Goal: Task Accomplishment & Management: Manage account settings

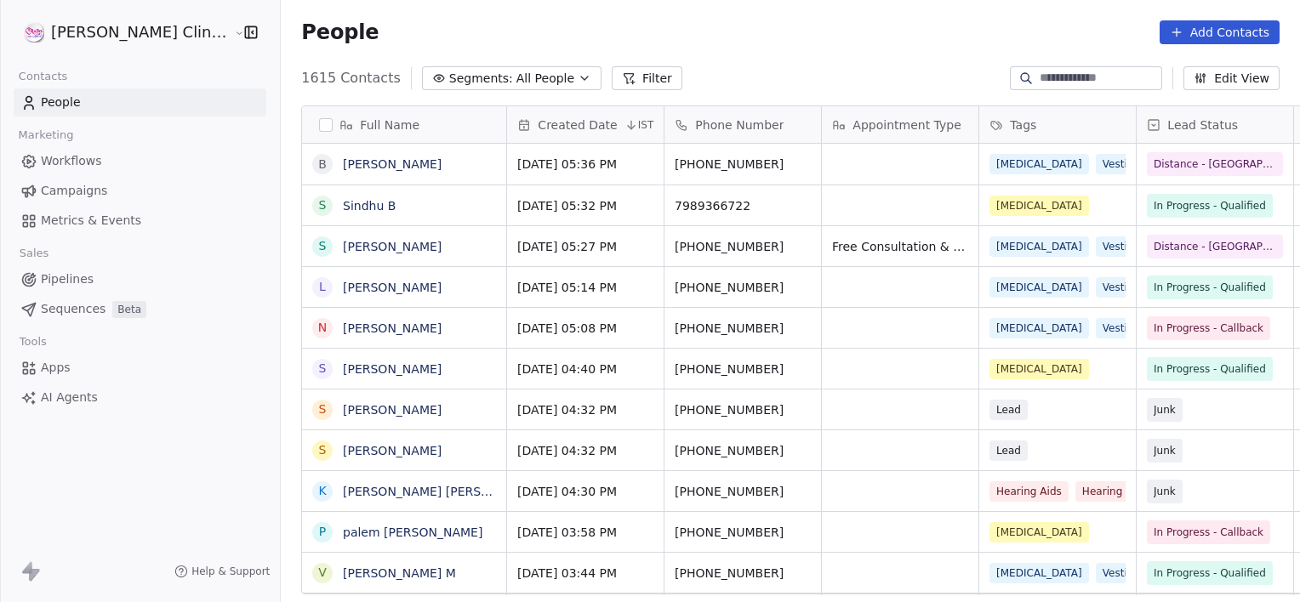
scroll to position [517, 1057]
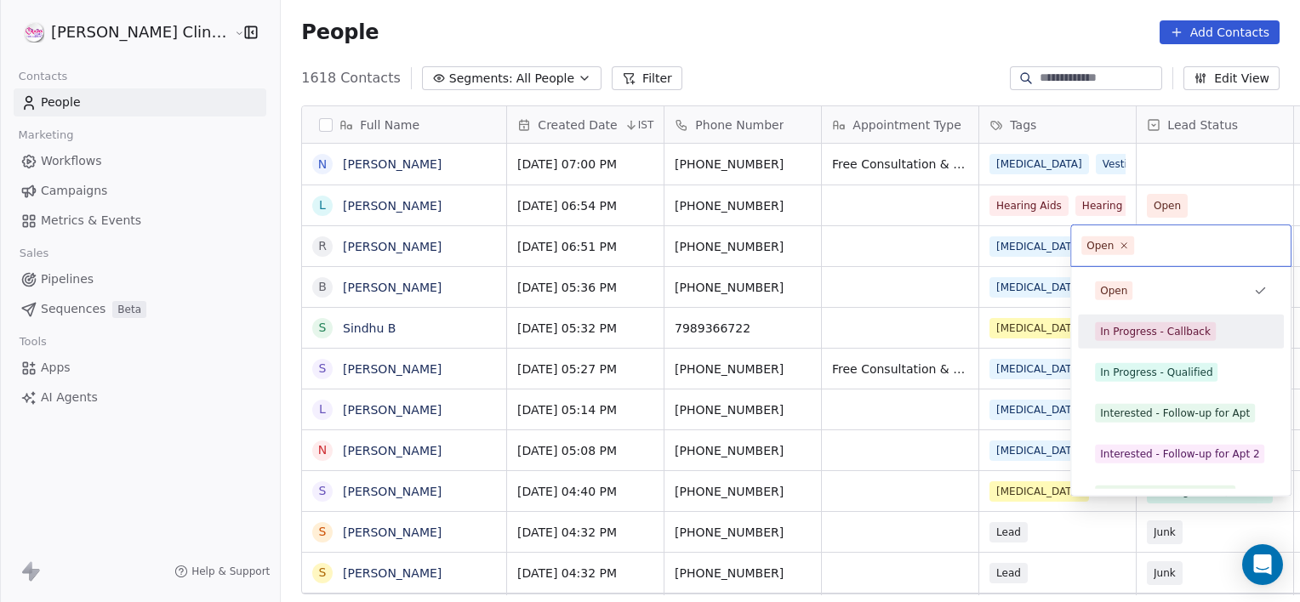
click at [1122, 338] on div "In Progress - Callback" at bounding box center [1155, 331] width 111 height 15
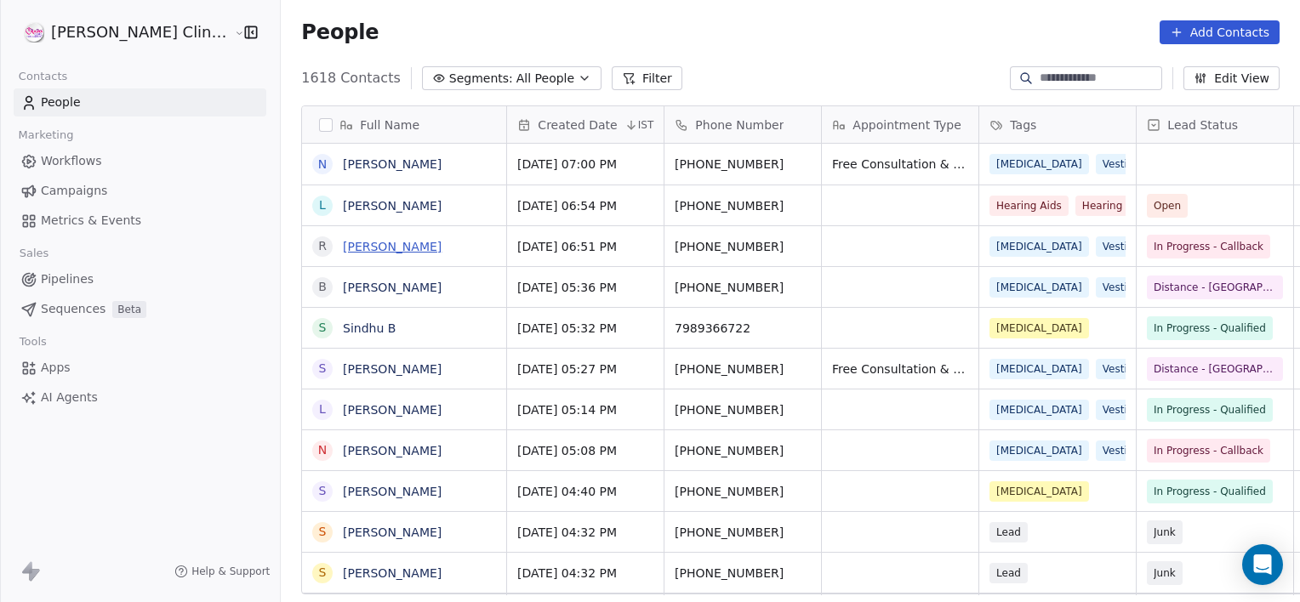
click at [343, 247] on link "[PERSON_NAME]" at bounding box center [392, 247] width 99 height 14
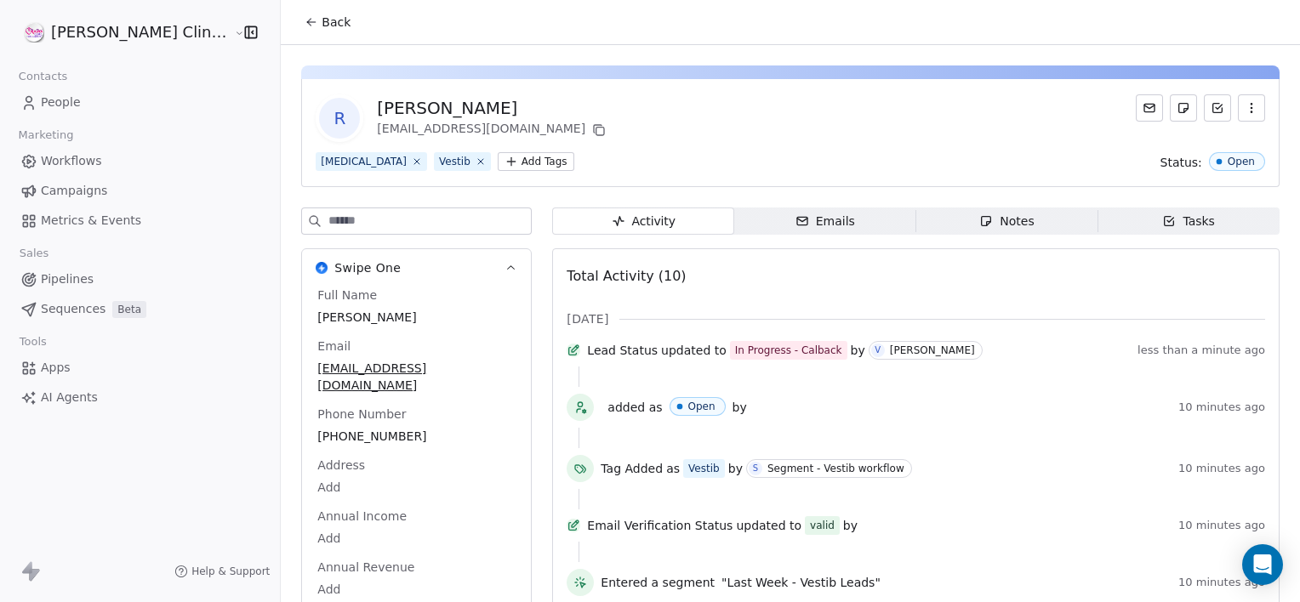
click at [979, 218] on icon "button" at bounding box center [986, 221] width 14 height 14
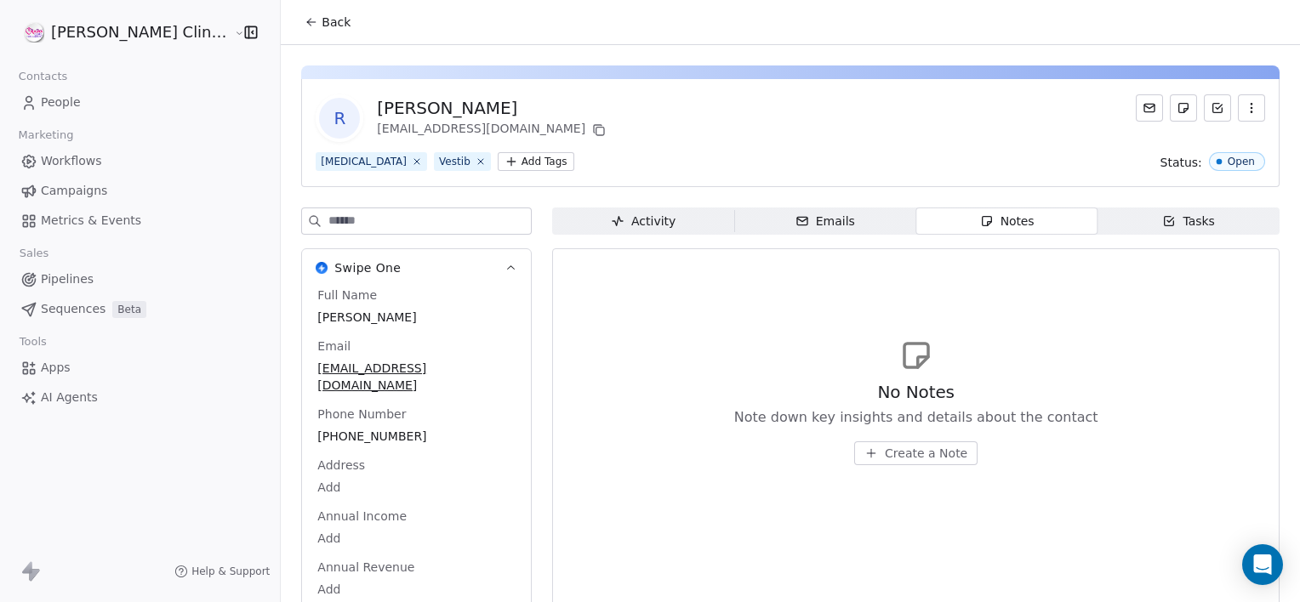
click at [885, 459] on span "Create a Note" at bounding box center [926, 453] width 83 height 17
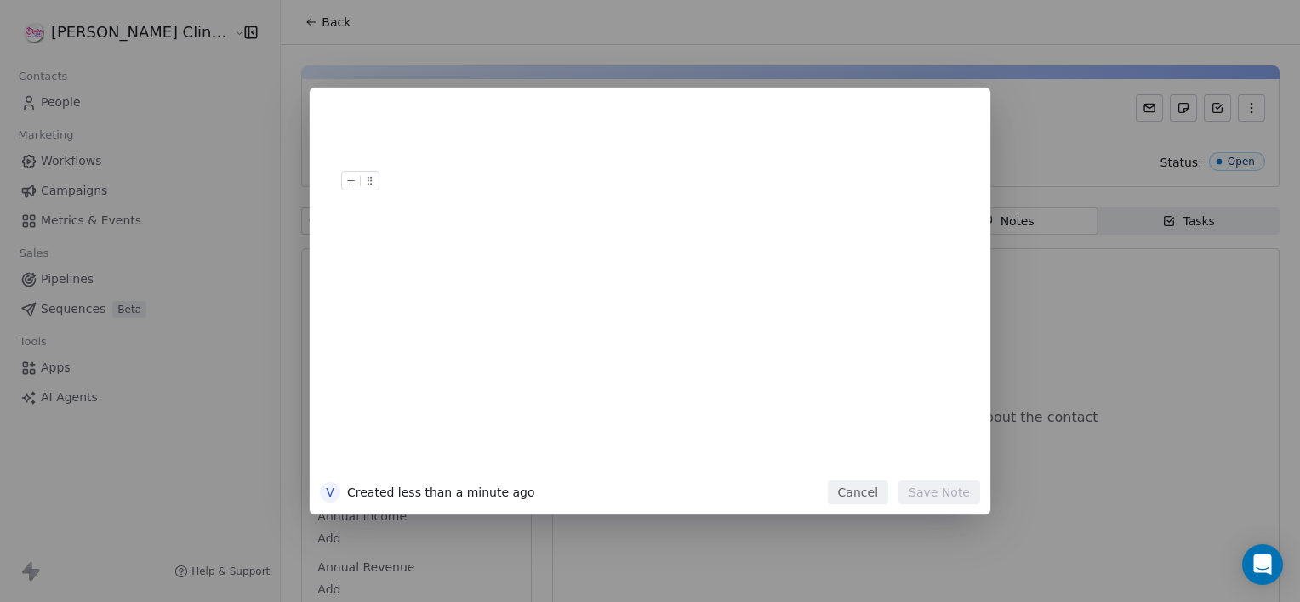
click at [847, 490] on button "Cancel" at bounding box center [858, 493] width 60 height 24
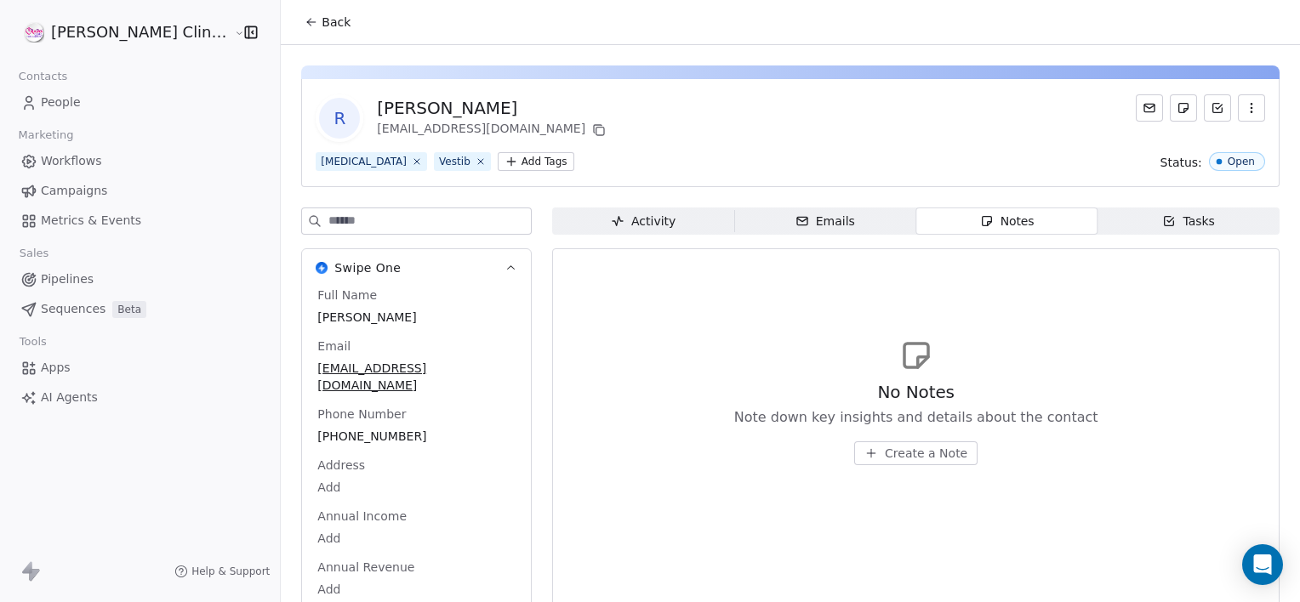
click at [308, 23] on icon at bounding box center [309, 23] width 3 height 3
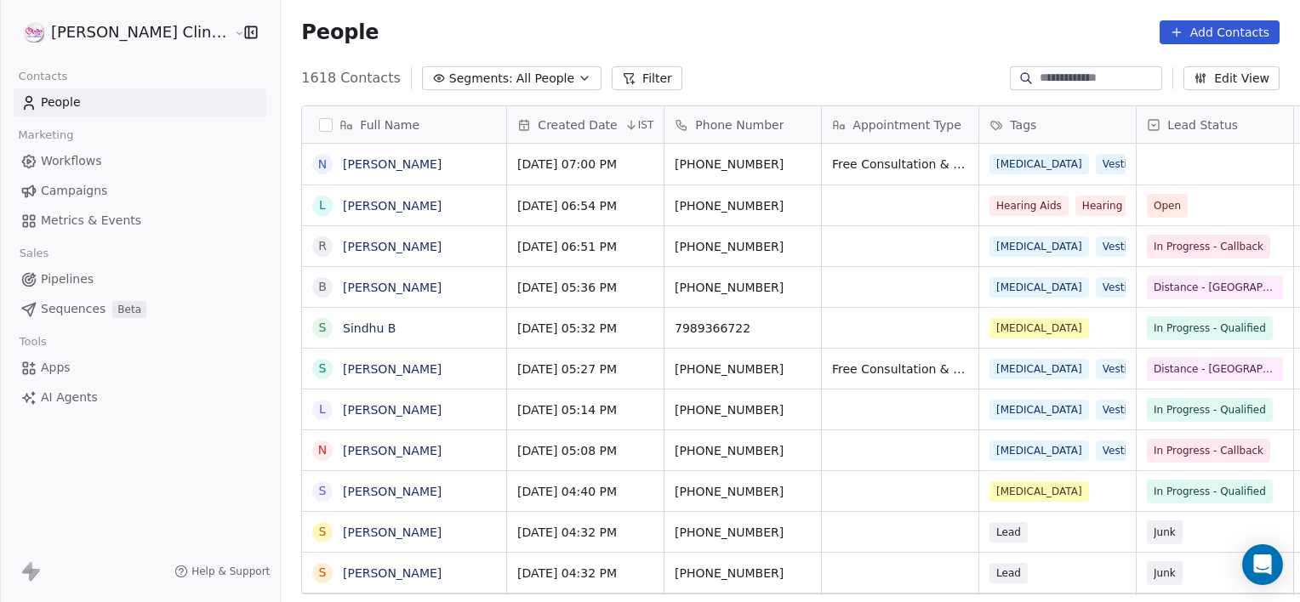
scroll to position [517, 1057]
click at [343, 240] on link "[PERSON_NAME]" at bounding box center [392, 247] width 99 height 14
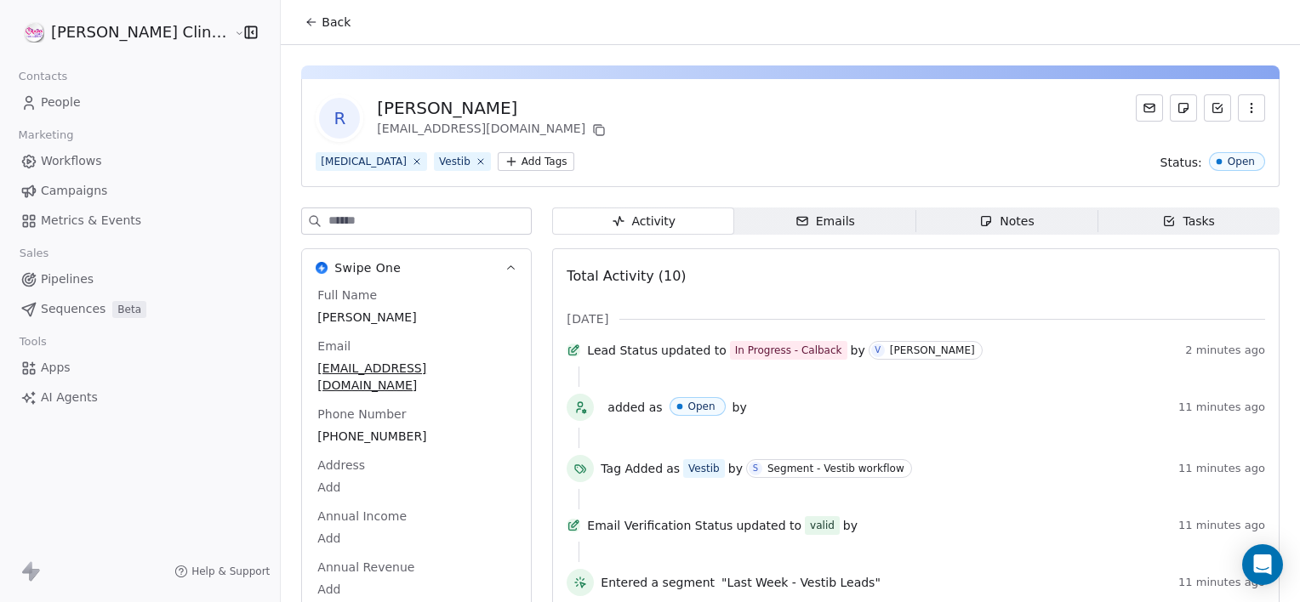
click at [946, 233] on span "Notes Notes" at bounding box center [1007, 221] width 182 height 27
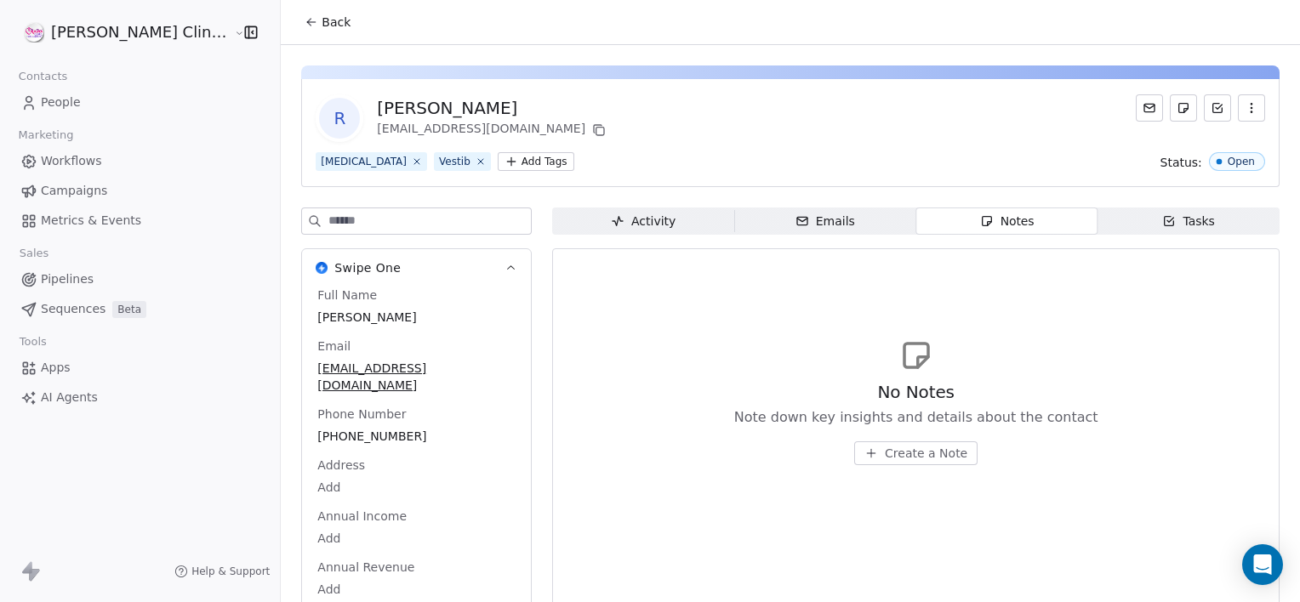
click at [888, 459] on span "Create a Note" at bounding box center [926, 453] width 83 height 17
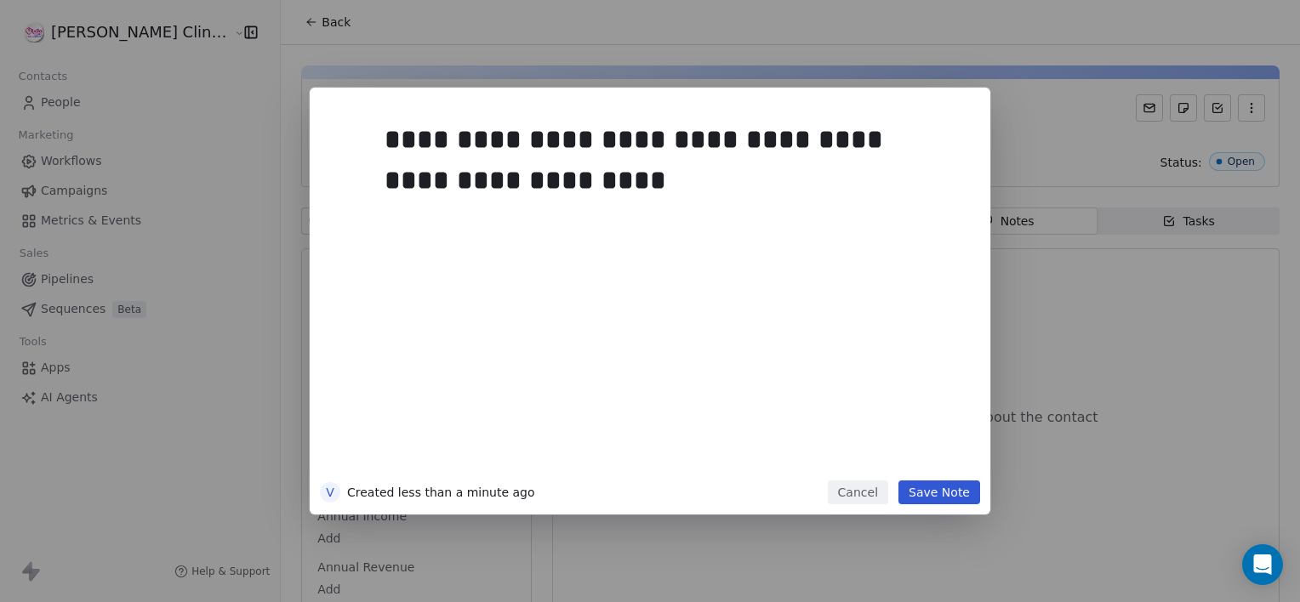
click at [936, 490] on button "Save Note" at bounding box center [939, 493] width 82 height 24
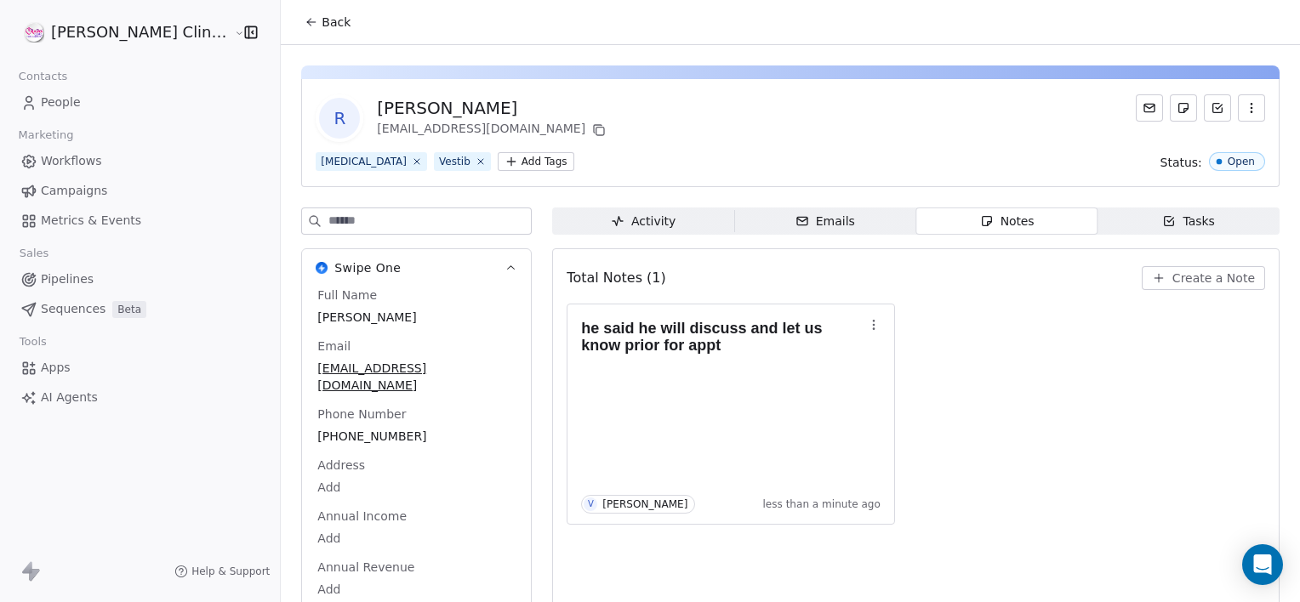
click at [322, 27] on span "Back" at bounding box center [336, 22] width 29 height 17
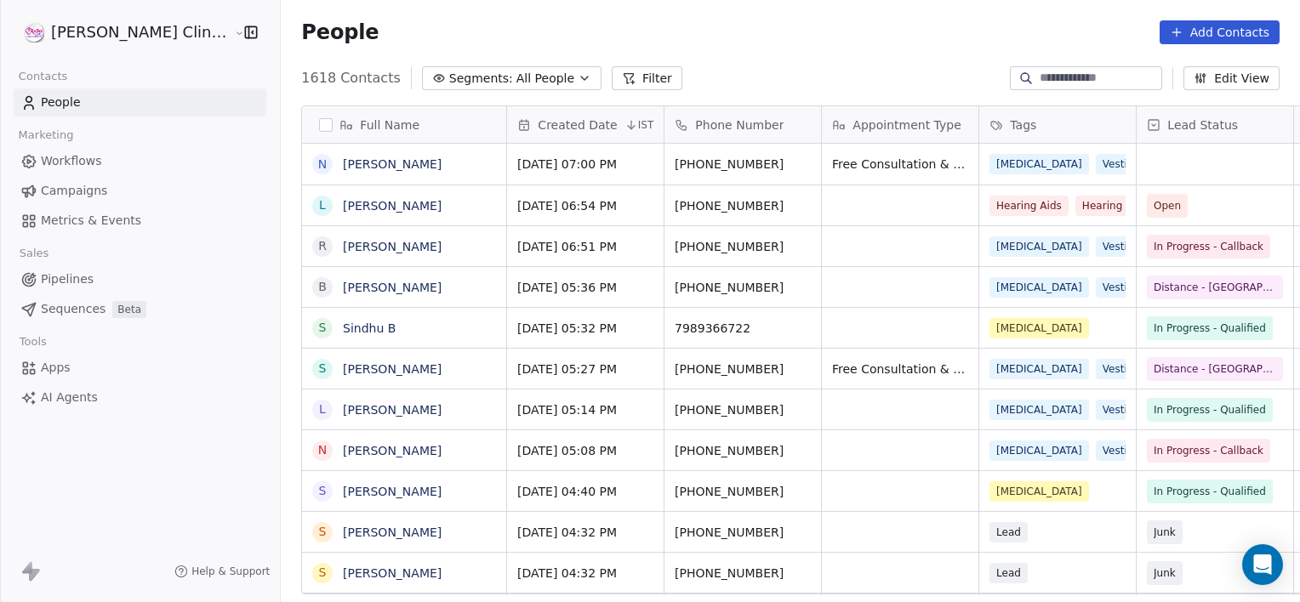
scroll to position [517, 1057]
click at [343, 209] on link "[PERSON_NAME]" at bounding box center [392, 206] width 99 height 14
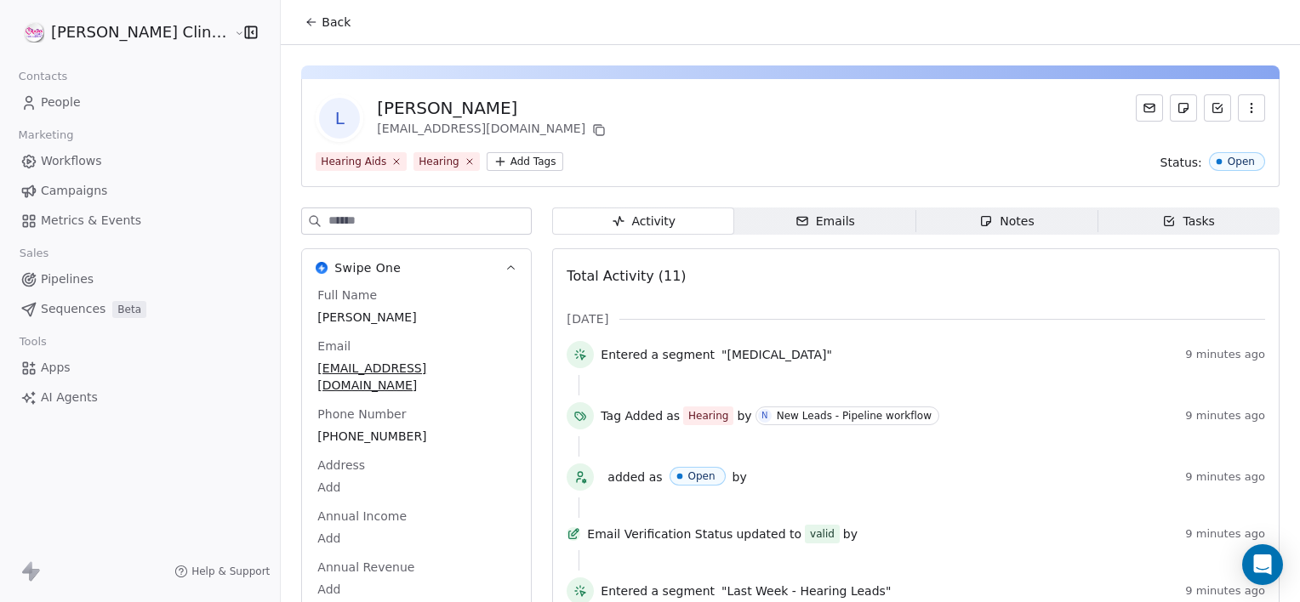
click at [950, 228] on span "Notes Notes" at bounding box center [1007, 221] width 182 height 27
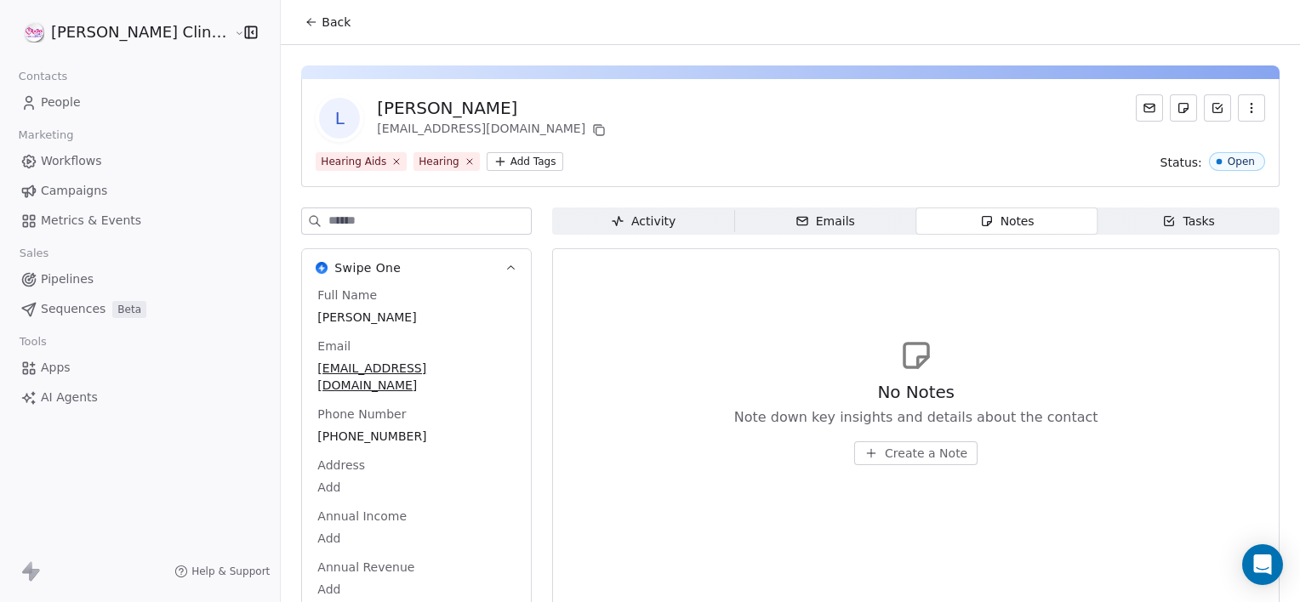
click at [885, 459] on span "Create a Note" at bounding box center [926, 453] width 83 height 17
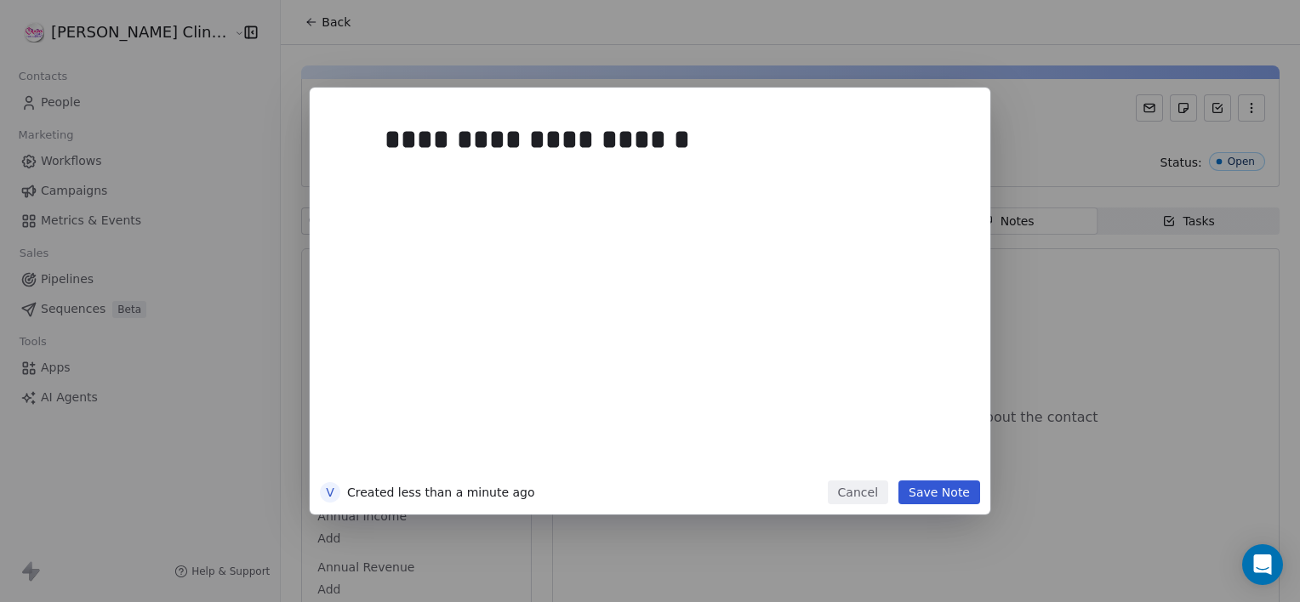
click at [923, 497] on button "Save Note" at bounding box center [939, 493] width 82 height 24
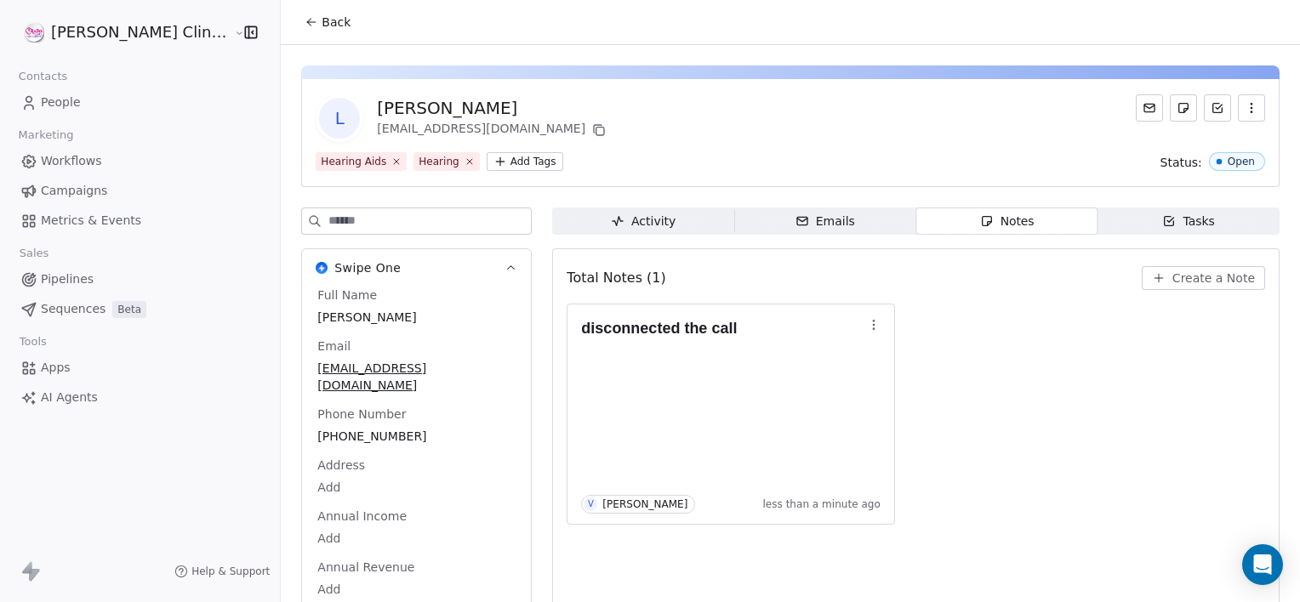
click at [322, 19] on span "Back" at bounding box center [336, 22] width 29 height 17
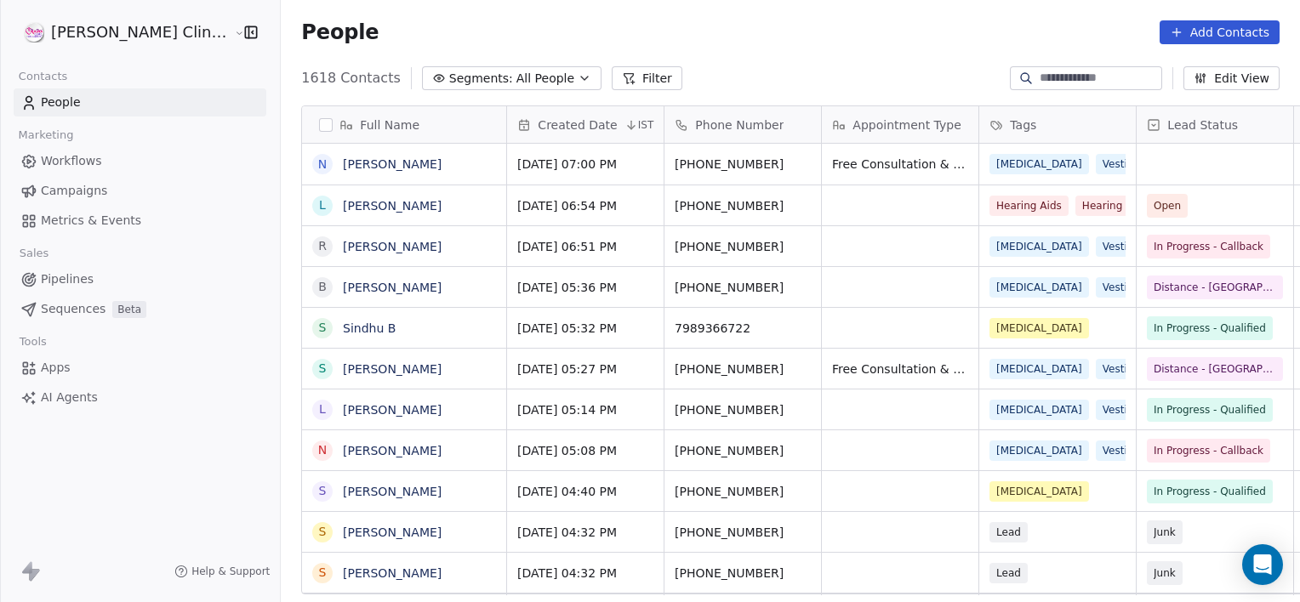
scroll to position [517, 1057]
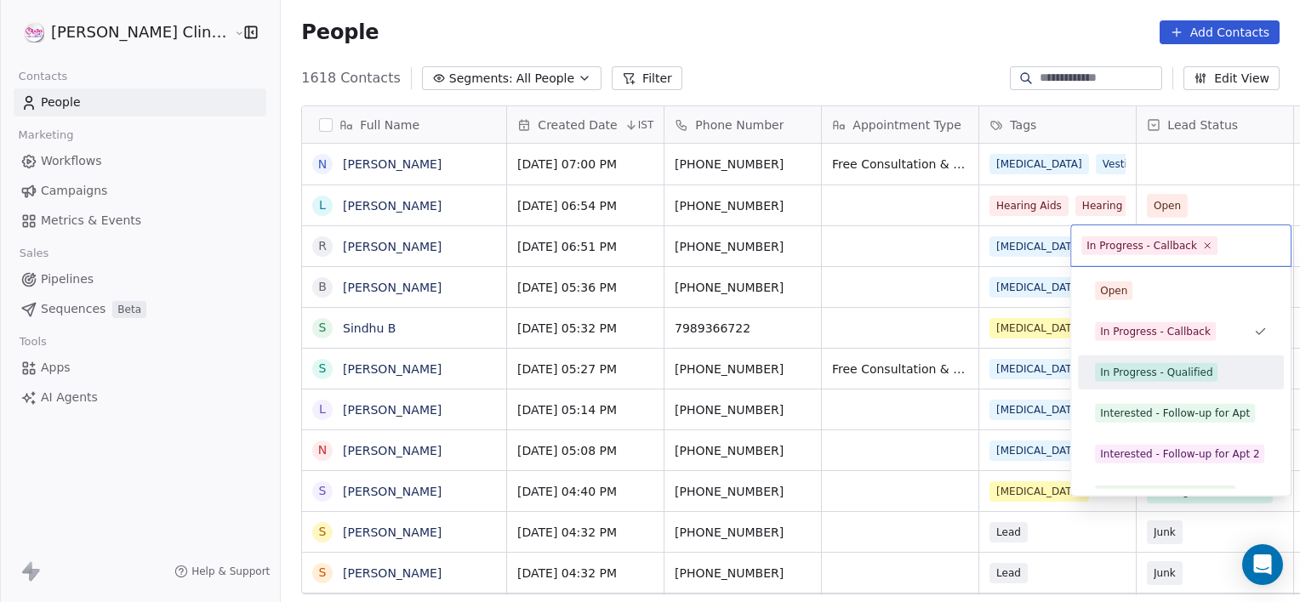
click at [1153, 378] on div "In Progress - Qualified" at bounding box center [1156, 372] width 112 height 15
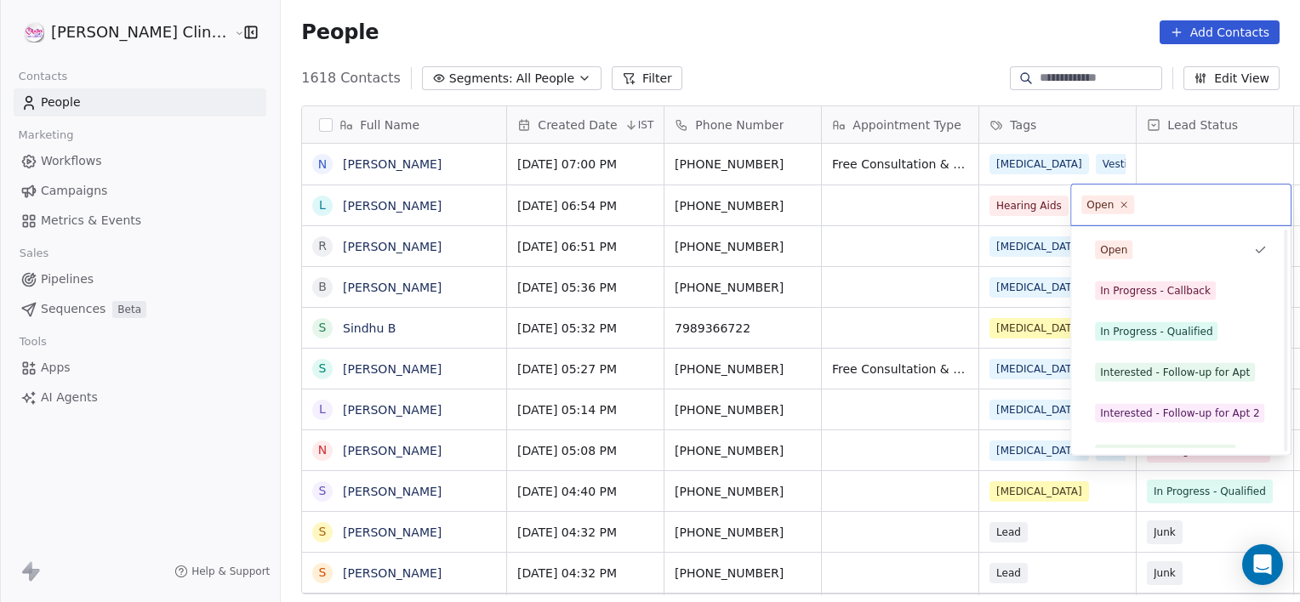
scroll to position [227, 0]
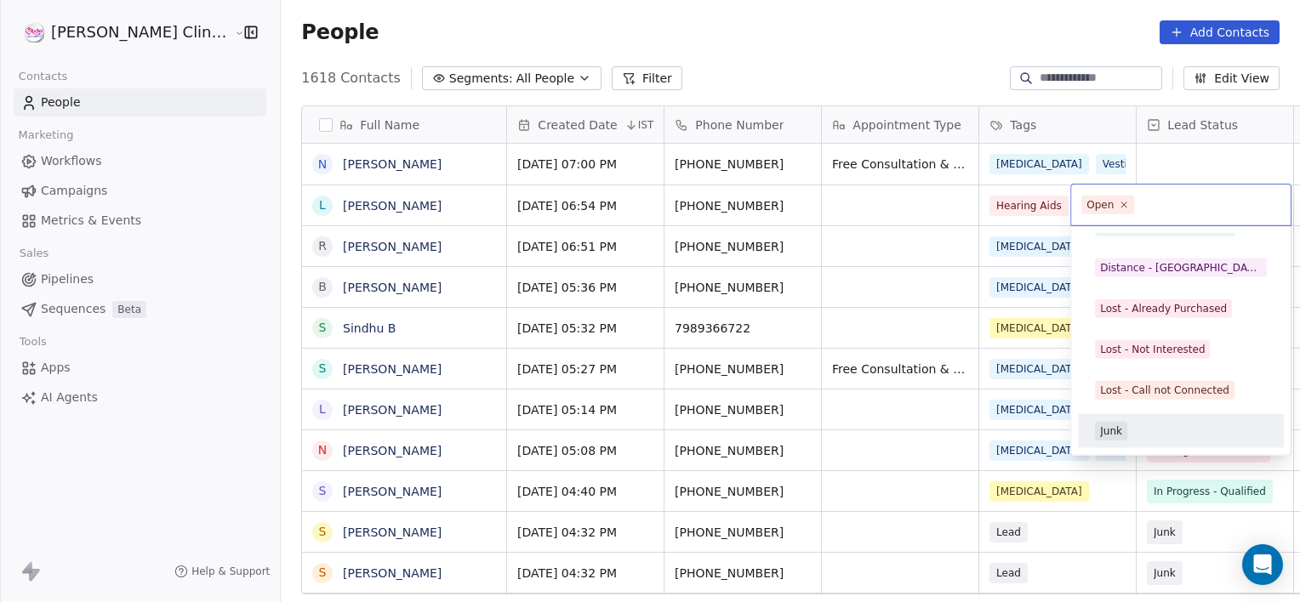
click at [1107, 439] on span "Junk" at bounding box center [1111, 431] width 32 height 19
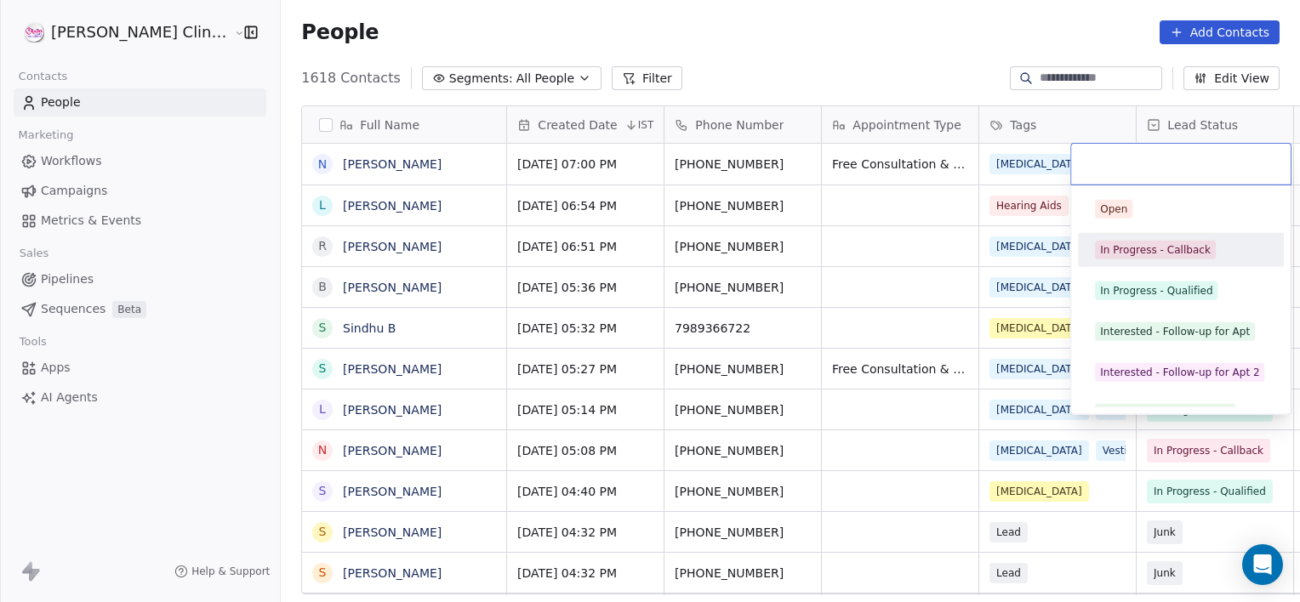
click at [1154, 252] on div "In Progress - Callback" at bounding box center [1155, 249] width 111 height 15
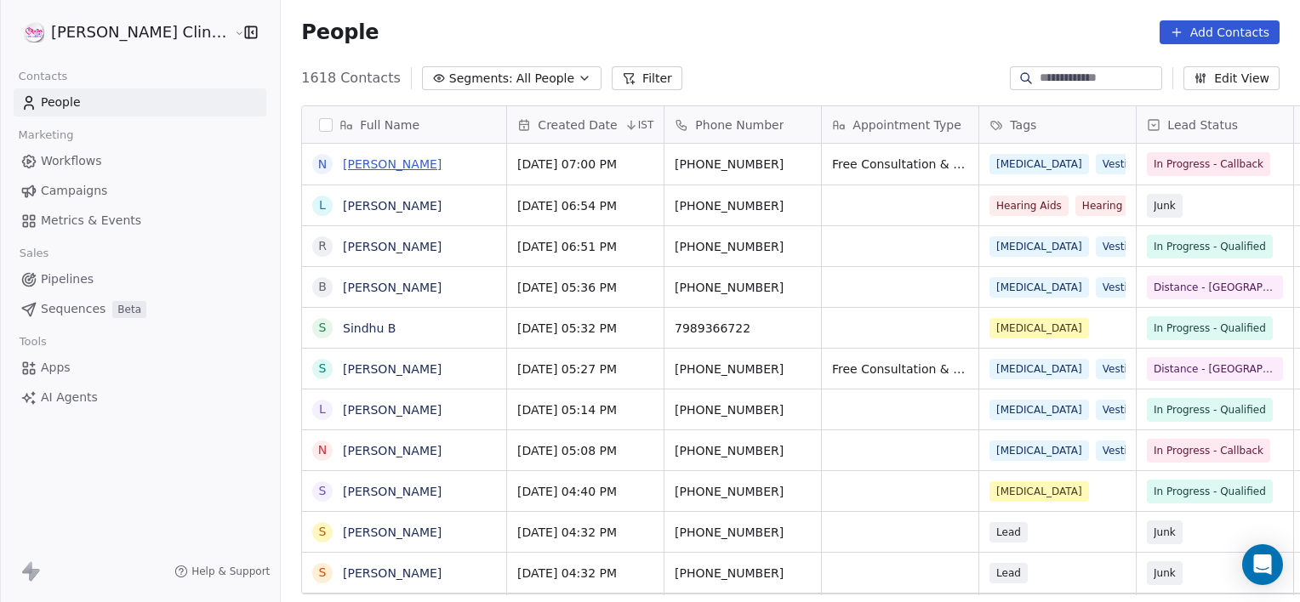
click at [362, 157] on link "[PERSON_NAME]" at bounding box center [392, 164] width 99 height 14
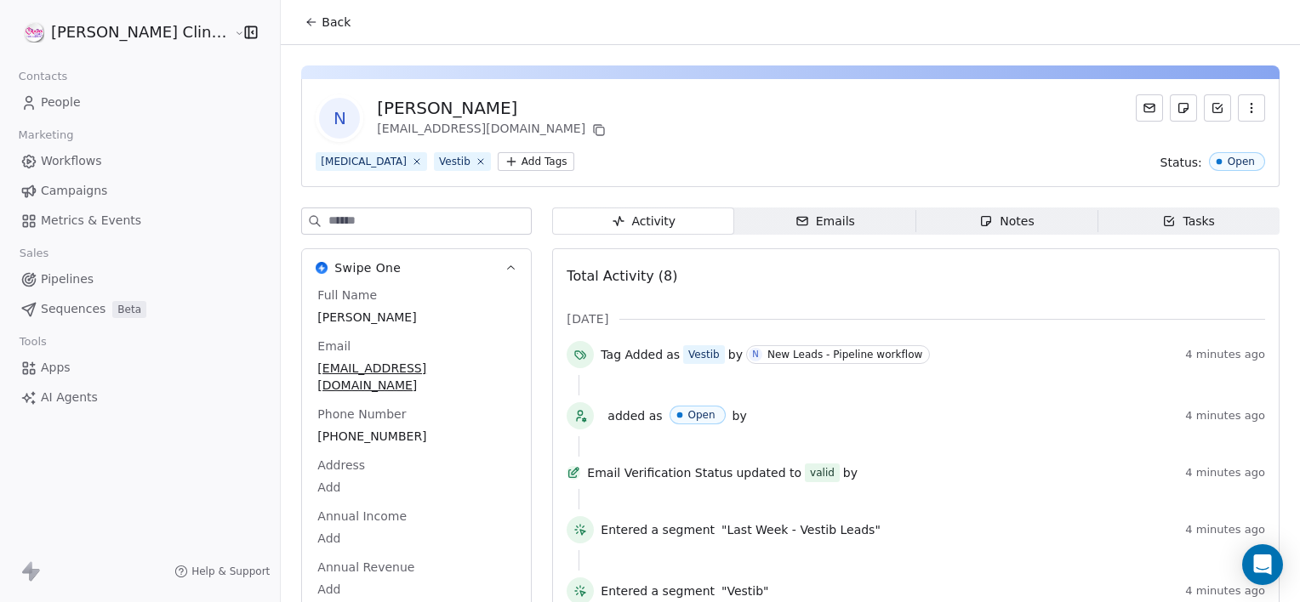
click at [930, 214] on span "Notes Notes" at bounding box center [1007, 221] width 182 height 27
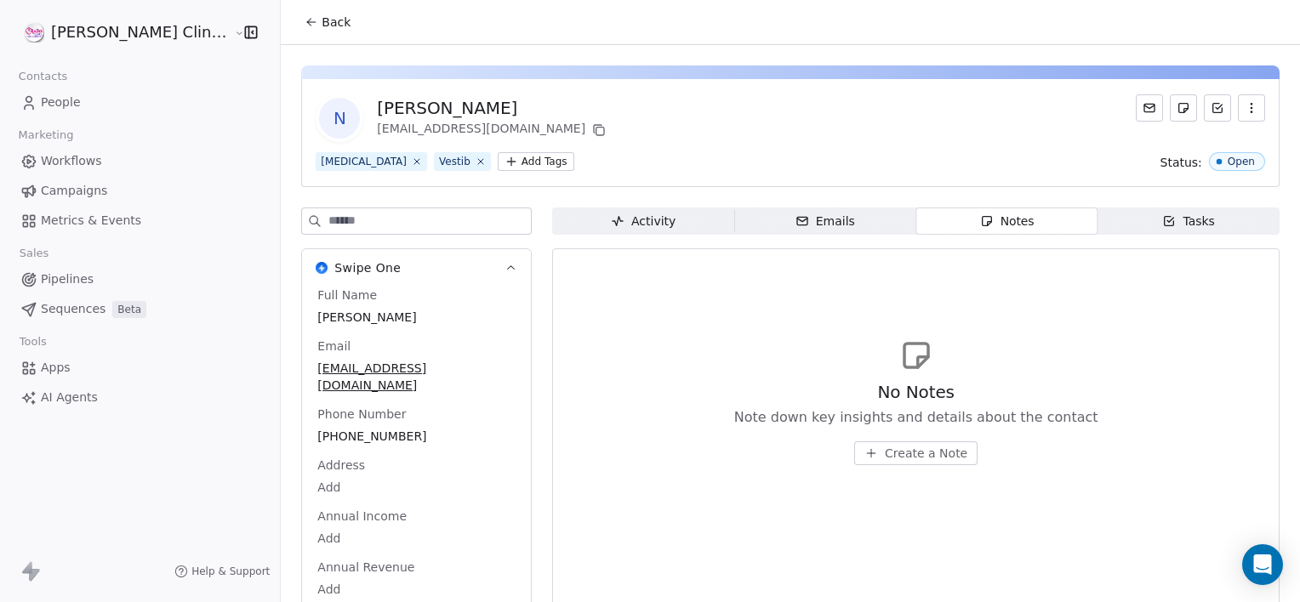
click at [902, 454] on span "Create a Note" at bounding box center [926, 453] width 83 height 17
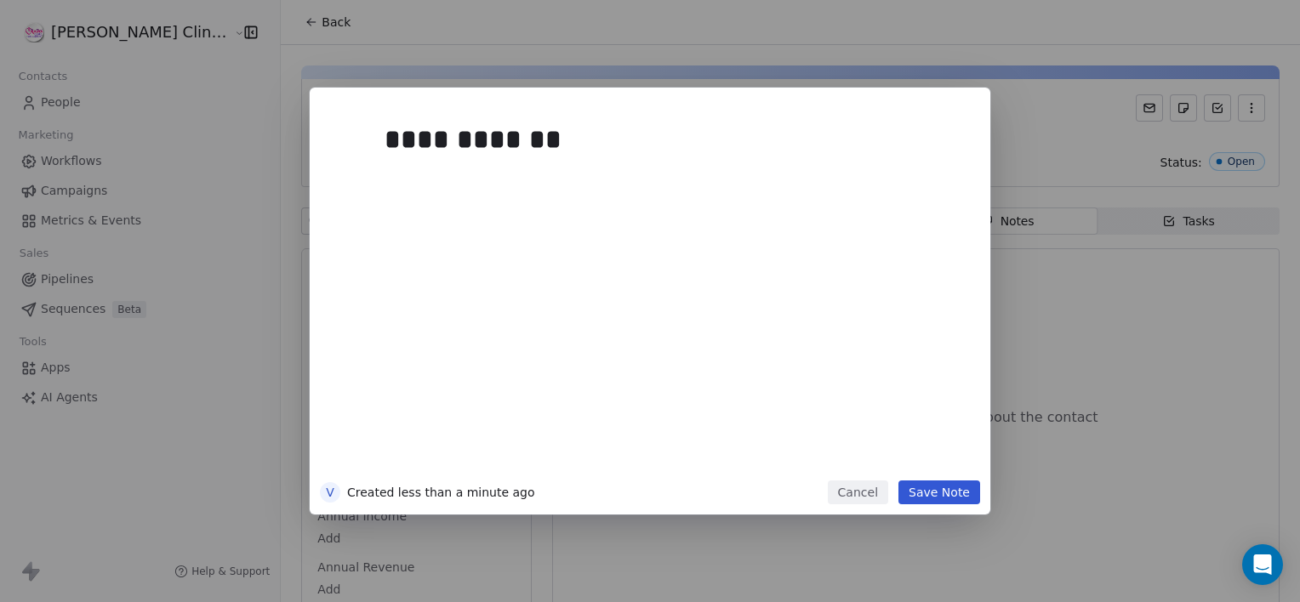
click at [943, 478] on div "**********" at bounding box center [670, 289] width 592 height 383
click at [938, 498] on button "Save Note" at bounding box center [939, 493] width 82 height 24
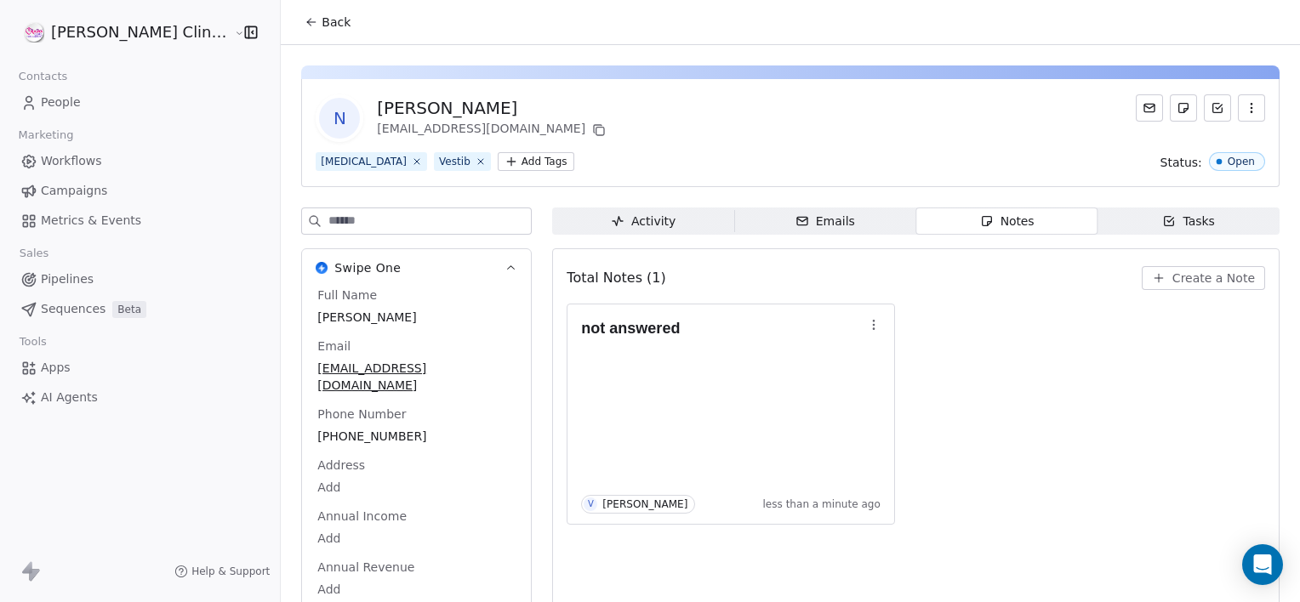
click at [322, 20] on span "Back" at bounding box center [336, 22] width 29 height 17
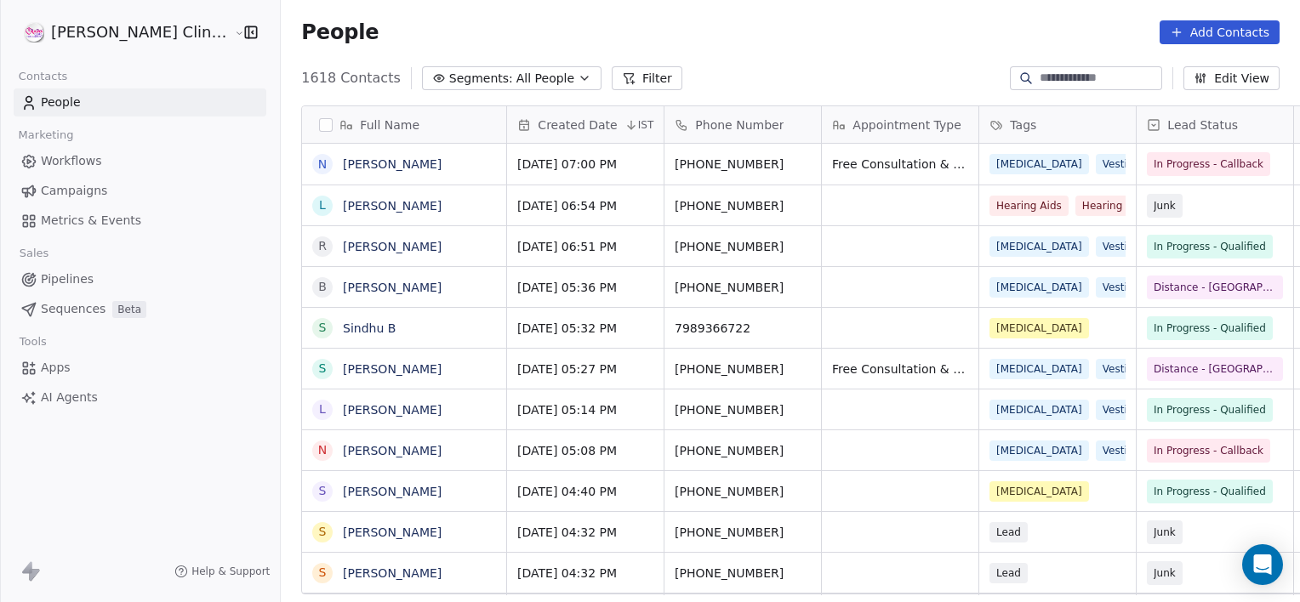
scroll to position [517, 1057]
click at [1121, 75] on input at bounding box center [1099, 78] width 119 height 17
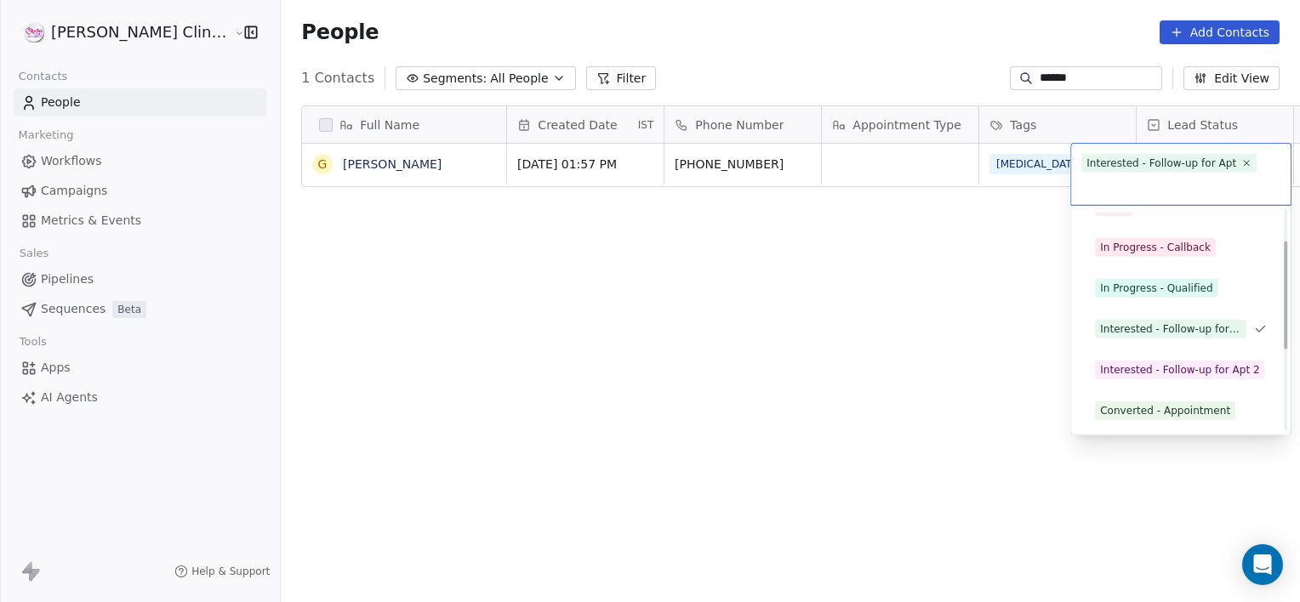
scroll to position [64, 0]
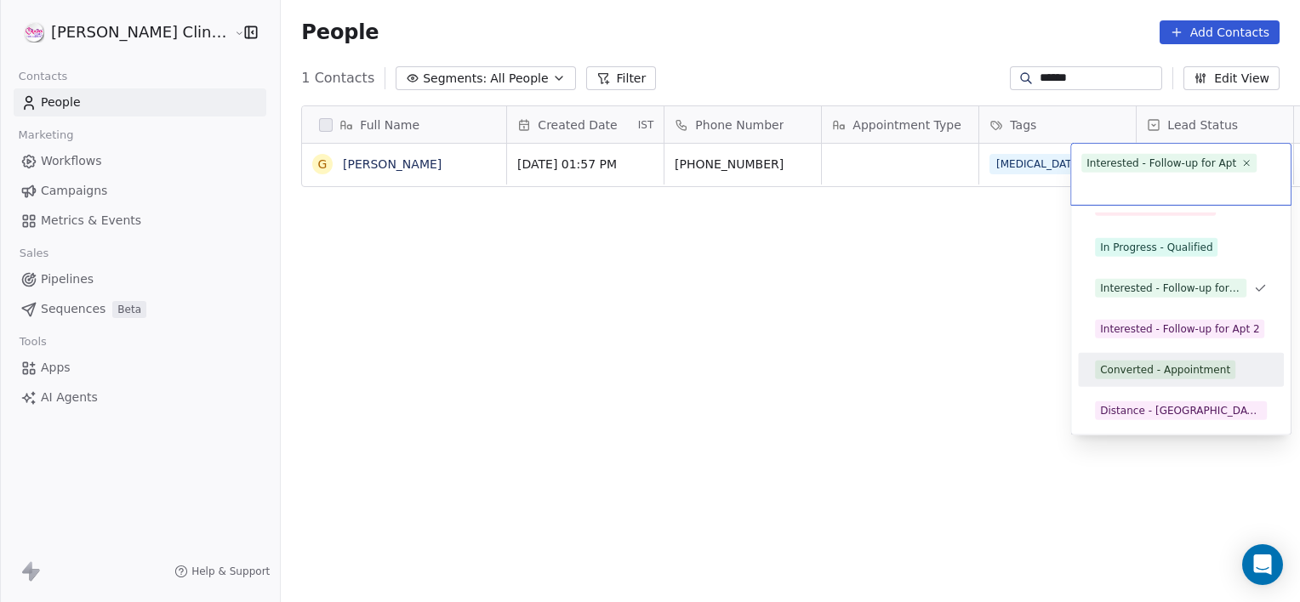
drag, startPoint x: 1162, startPoint y: 354, endPoint x: 1167, endPoint y: 372, distance: 18.6
click at [1167, 372] on div "Converted - Appointment" at bounding box center [1181, 370] width 206 height 34
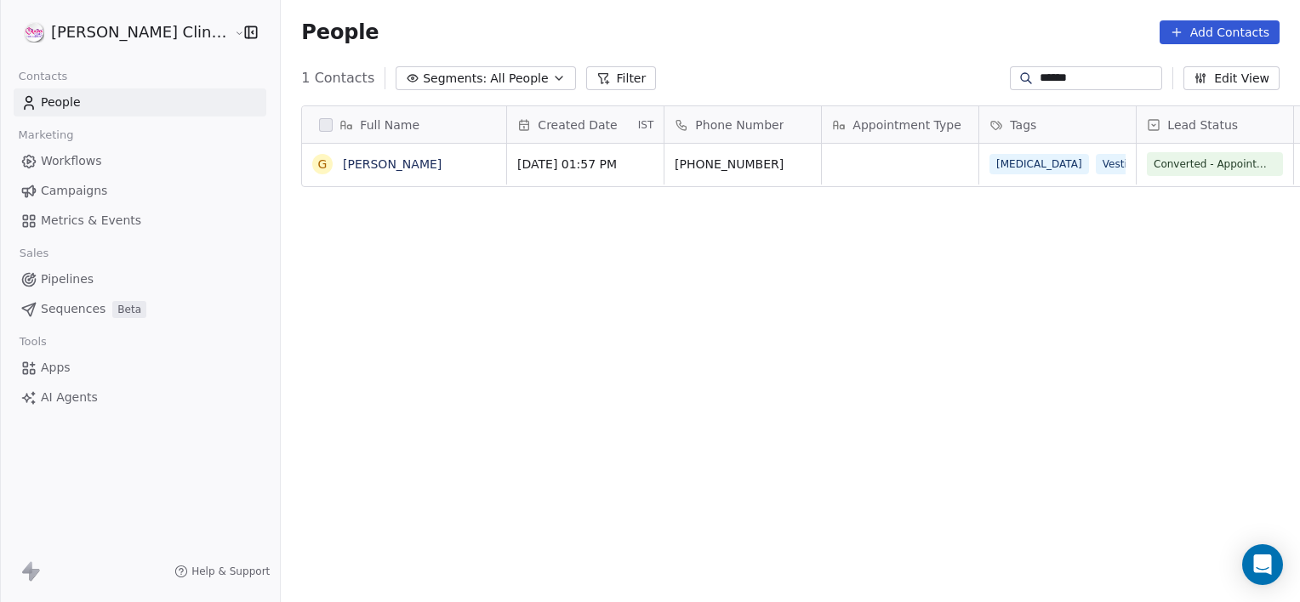
click at [1168, 372] on div "Full Name G [PERSON_NAME] Created Date IST Phone Number Appointment Type Tags L…" at bounding box center [790, 357] width 1019 height 530
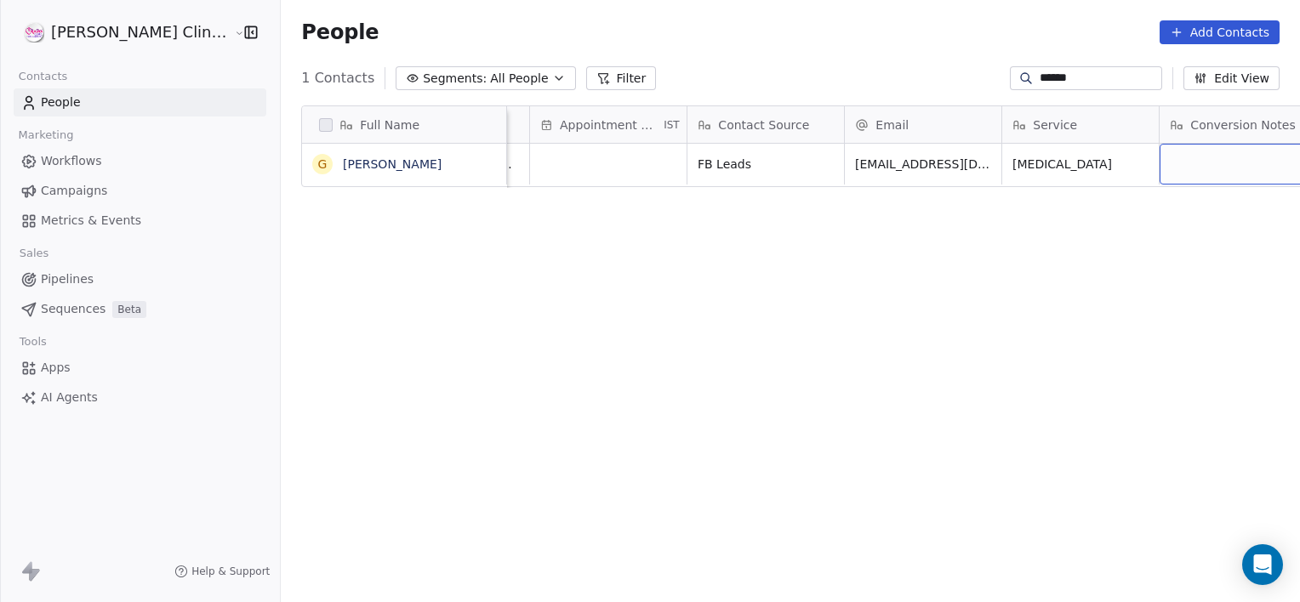
scroll to position [0, 1551]
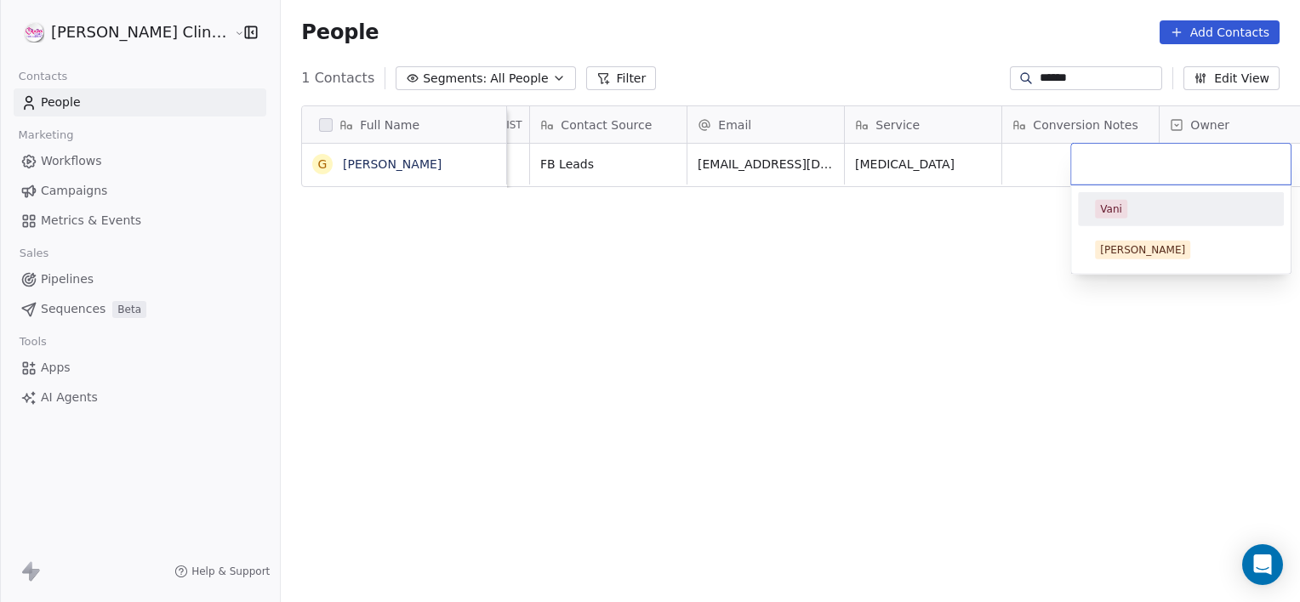
click at [1108, 214] on div "Vani" at bounding box center [1111, 209] width 22 height 15
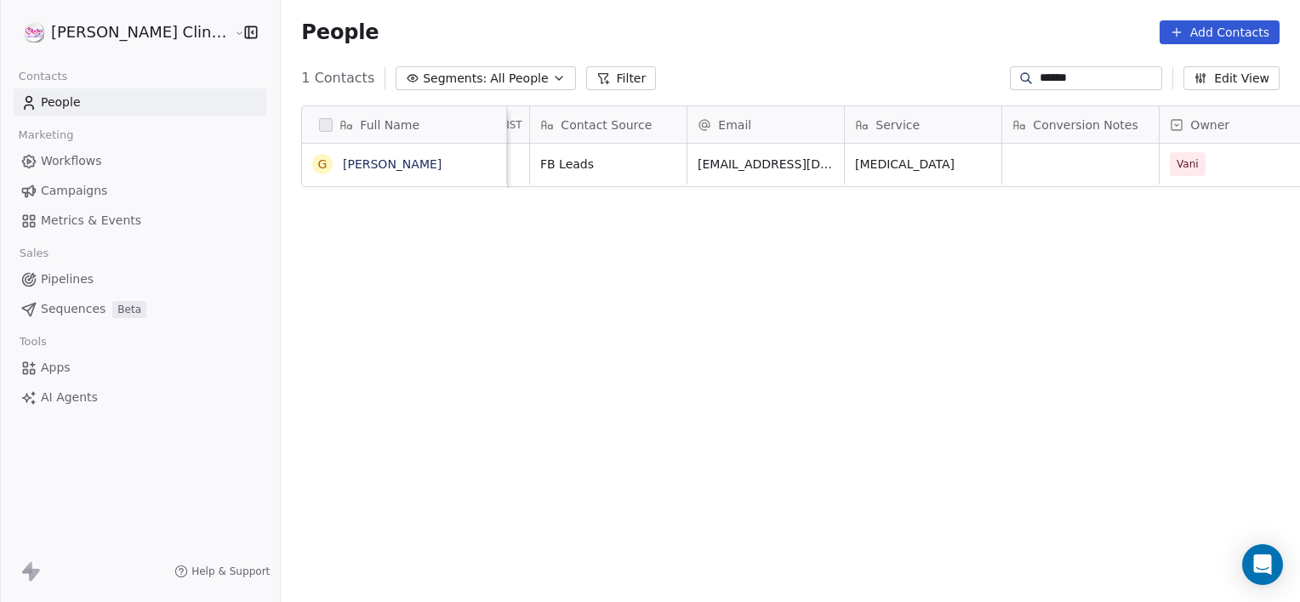
click at [1069, 82] on input "*****" at bounding box center [1099, 78] width 119 height 17
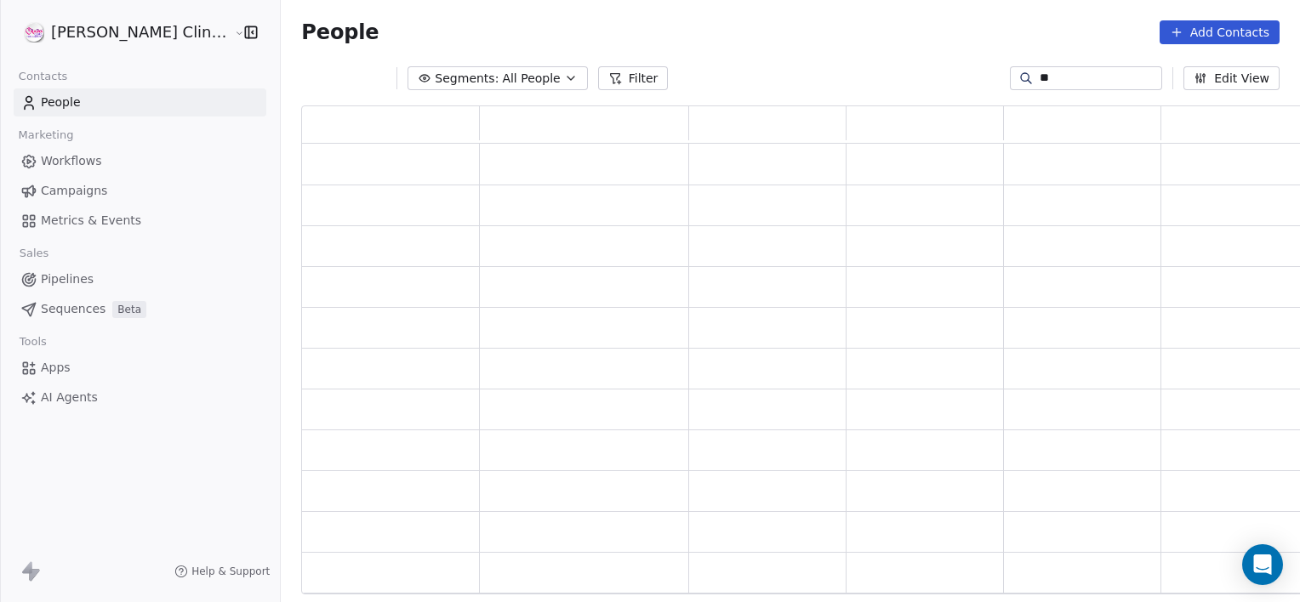
type input "*"
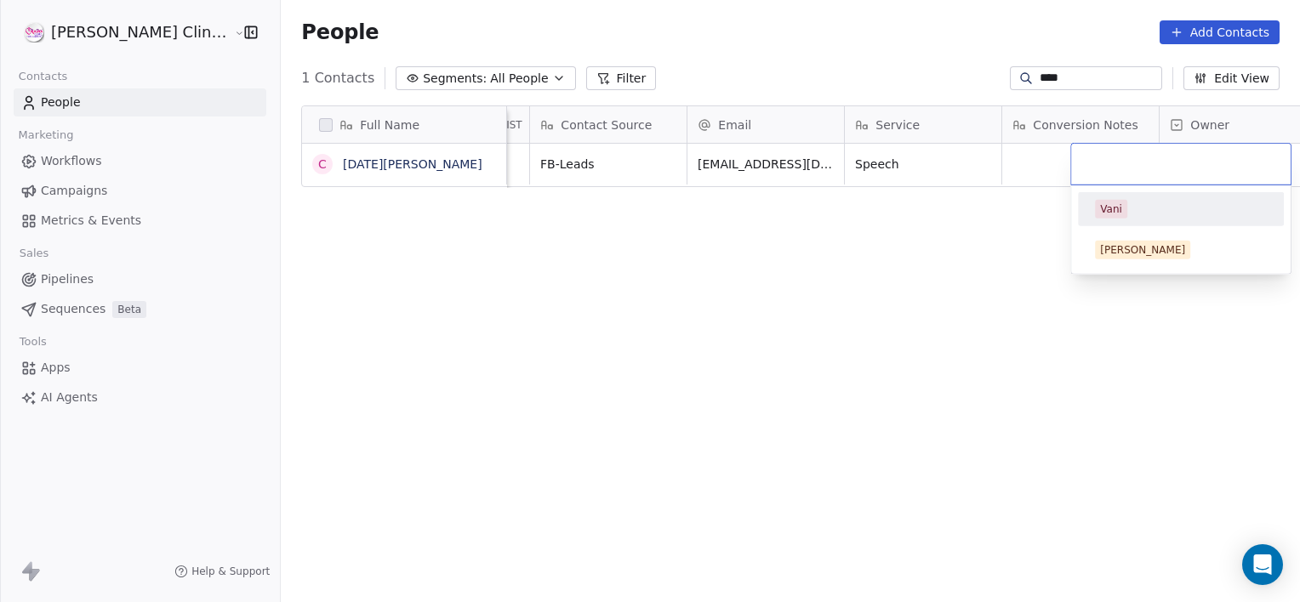
click at [1125, 200] on div "Vani" at bounding box center [1181, 209] width 172 height 19
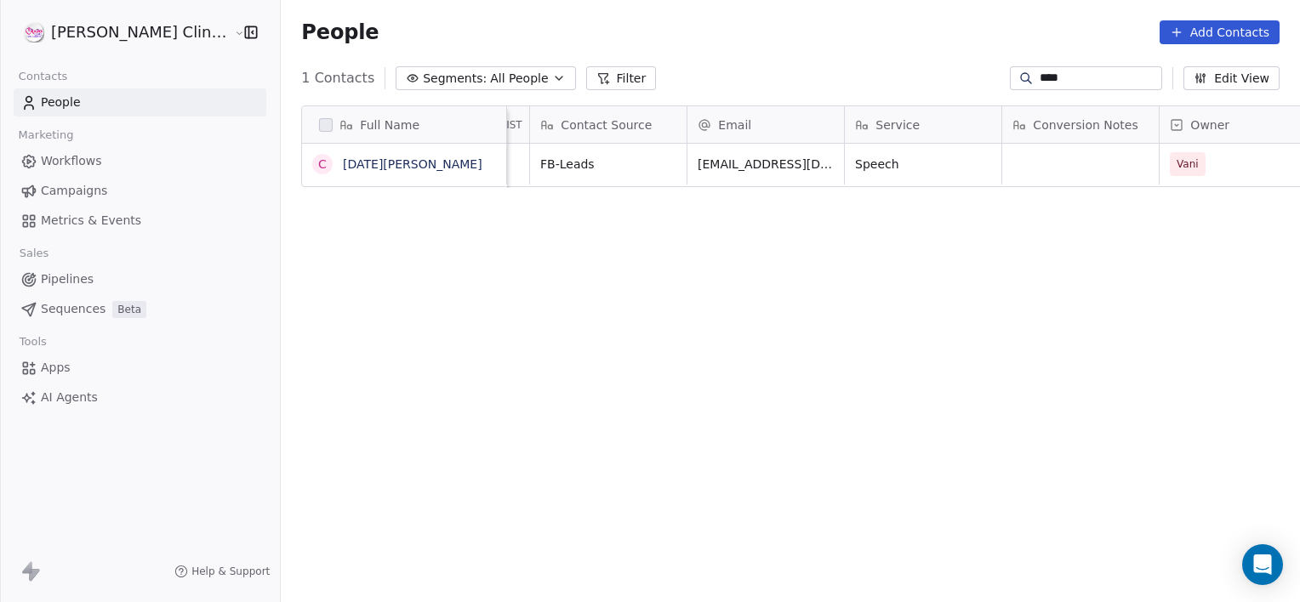
click at [1081, 85] on input "****" at bounding box center [1099, 78] width 119 height 17
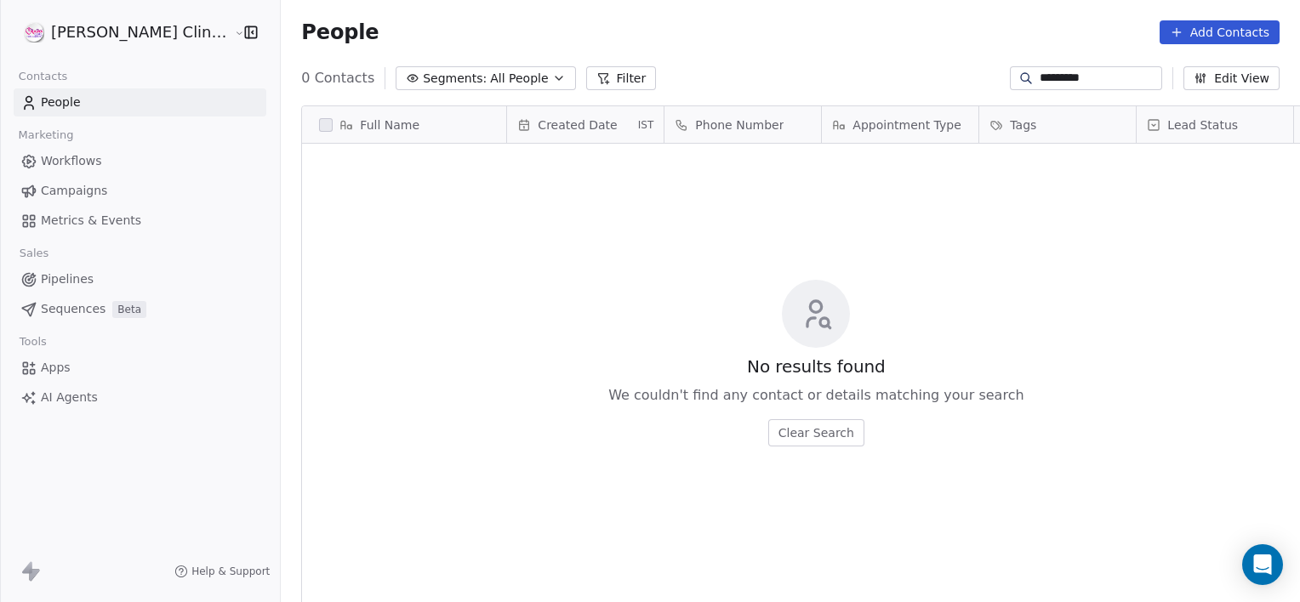
scroll to position [517, 1057]
click at [1080, 75] on input "*********" at bounding box center [1099, 78] width 119 height 17
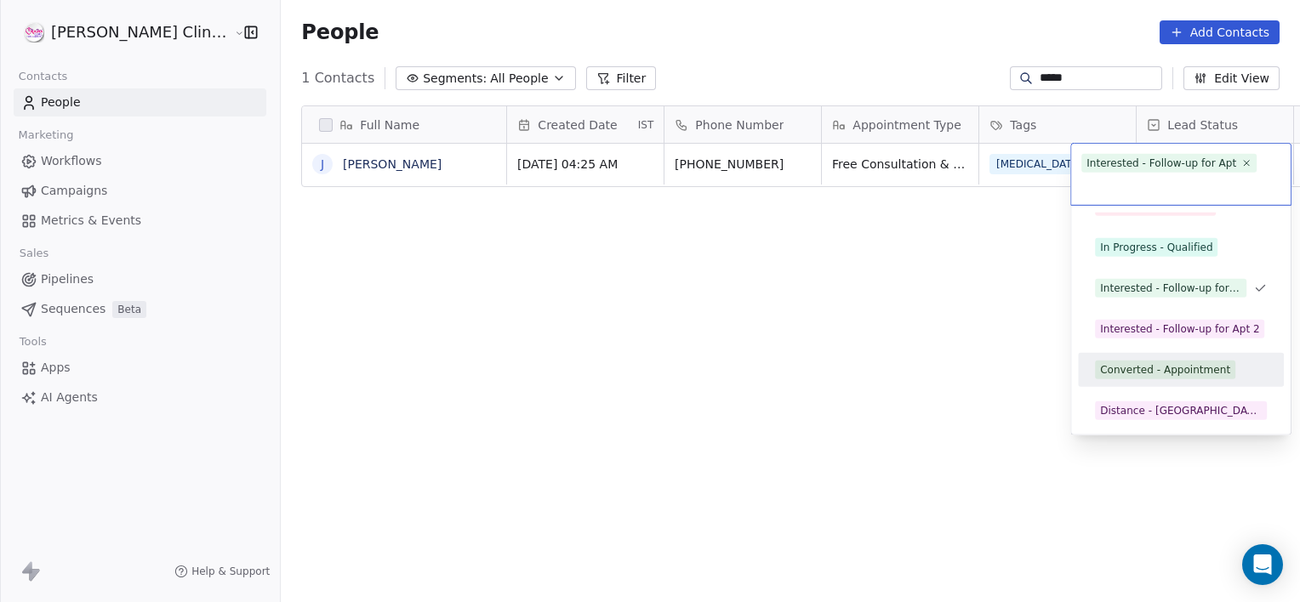
click at [1126, 368] on div "Converted - Appointment" at bounding box center [1165, 369] width 130 height 15
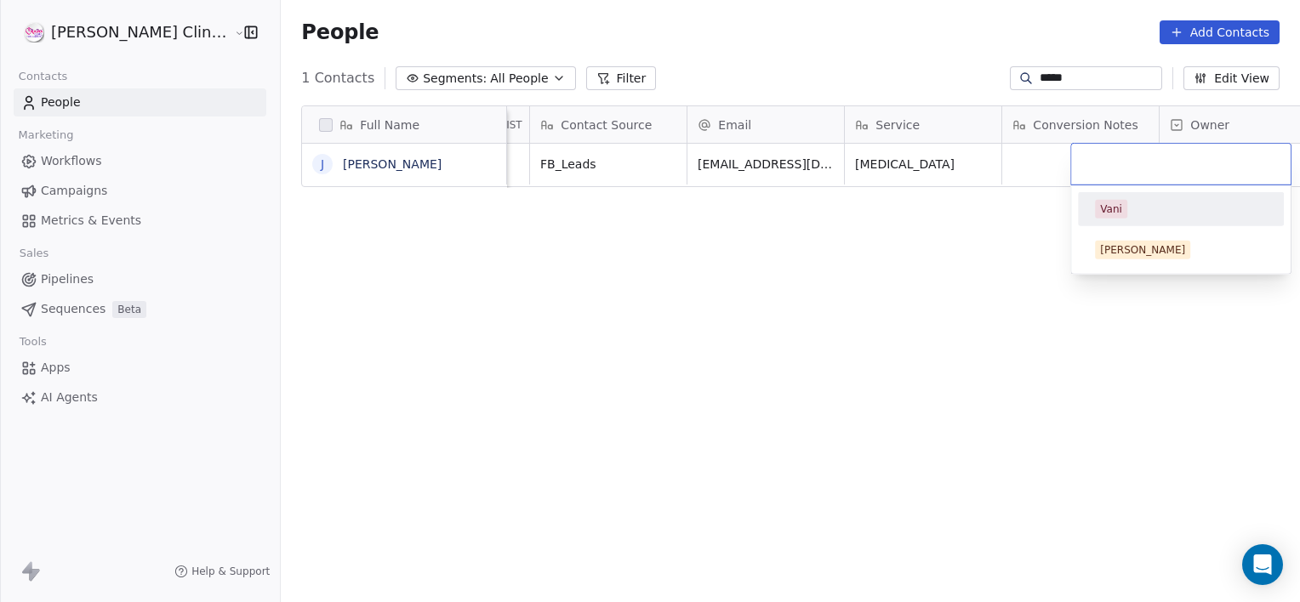
click at [1135, 216] on div "Vani" at bounding box center [1181, 209] width 172 height 19
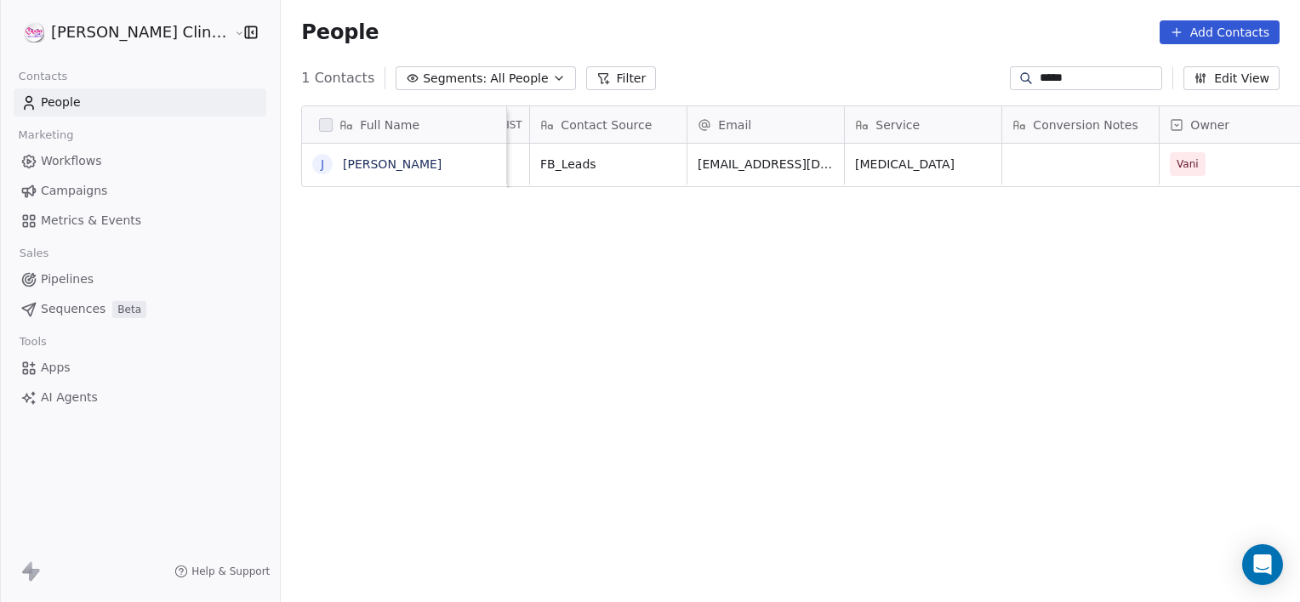
click at [1085, 87] on div "*****" at bounding box center [1086, 78] width 152 height 24
type input "*"
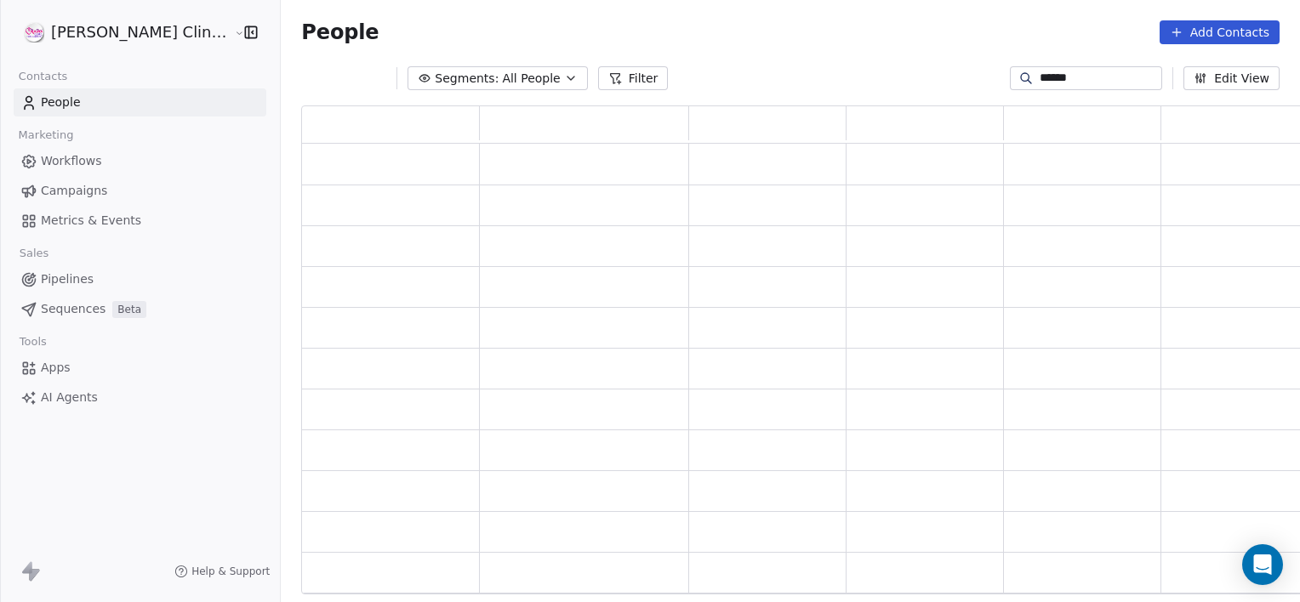
scroll to position [476, 1016]
type input "*"
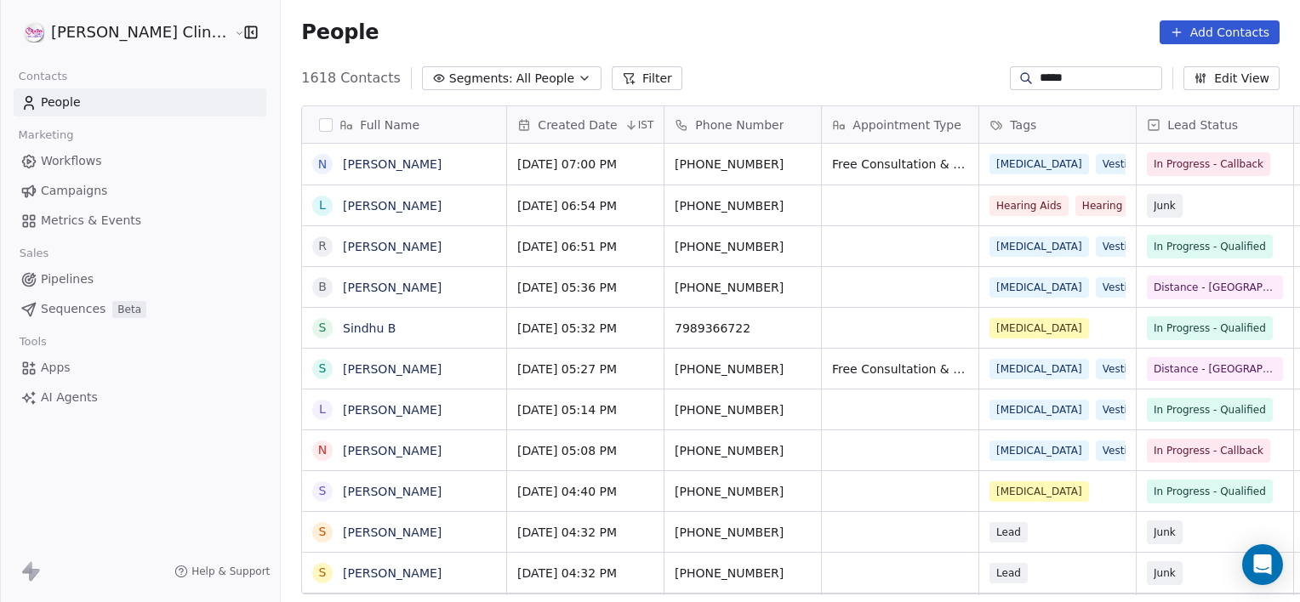
type input "******"
